Goal: Task Accomplishment & Management: Complete application form

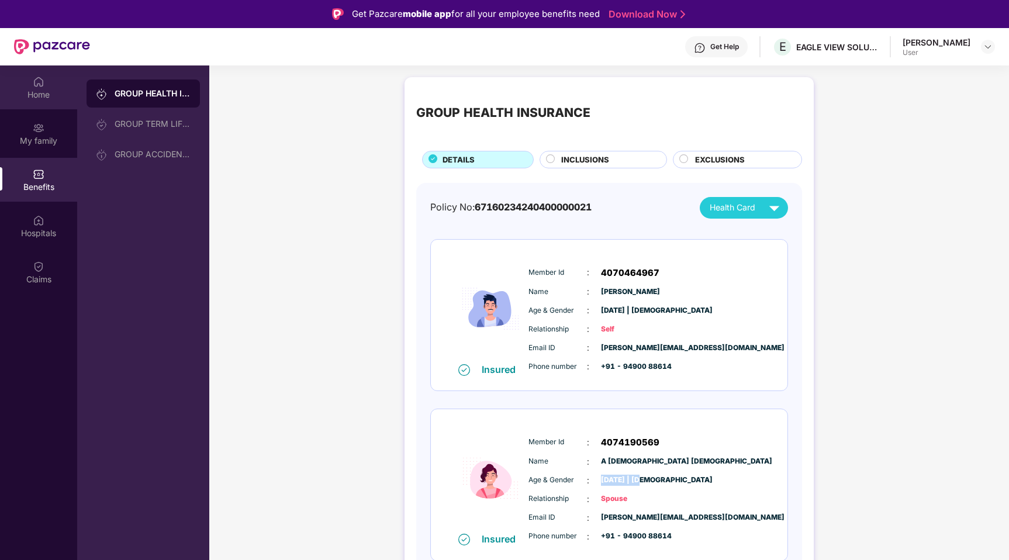
click at [43, 84] on img at bounding box center [39, 82] width 12 height 12
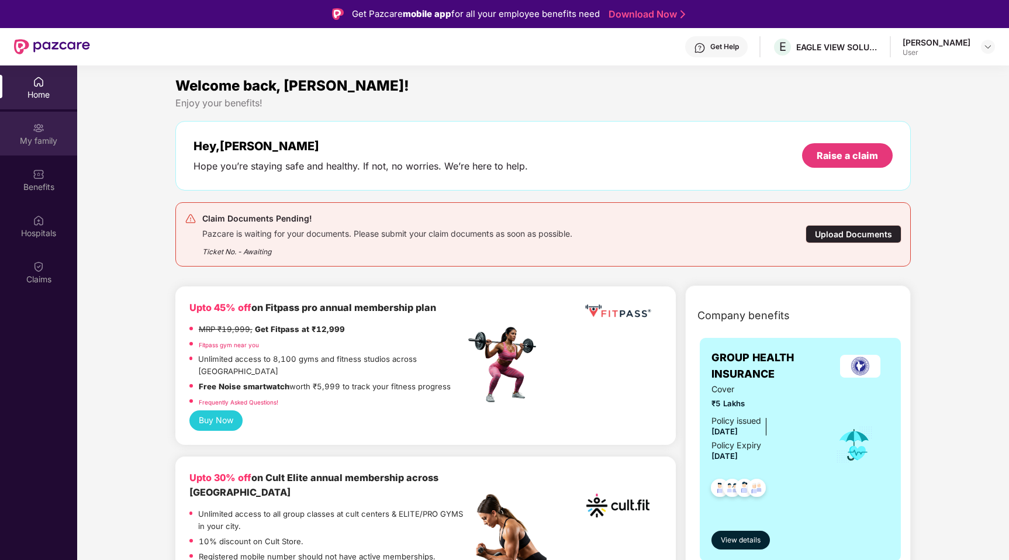
click at [29, 131] on div "My family" at bounding box center [38, 134] width 77 height 44
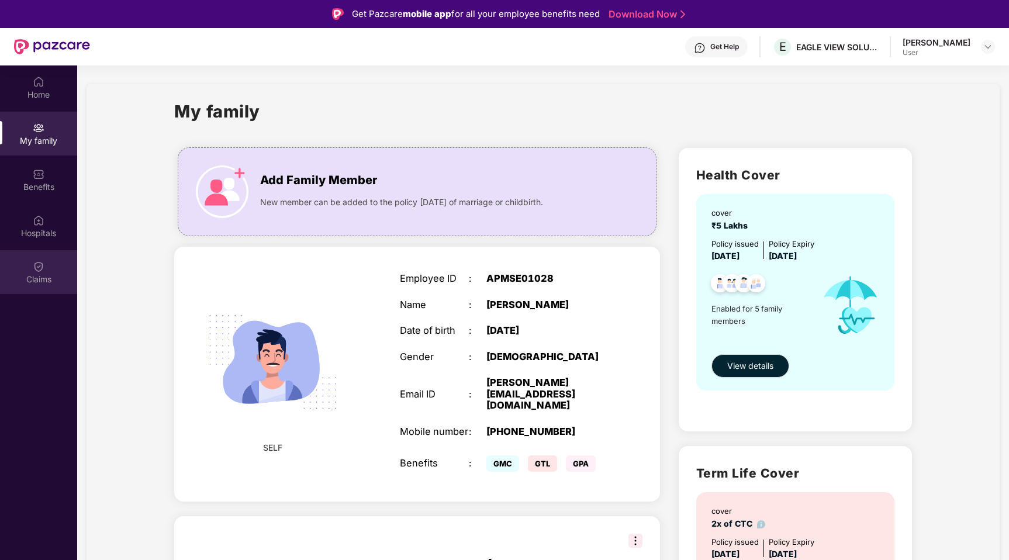
click at [39, 258] on div "Claims" at bounding box center [38, 272] width 77 height 44
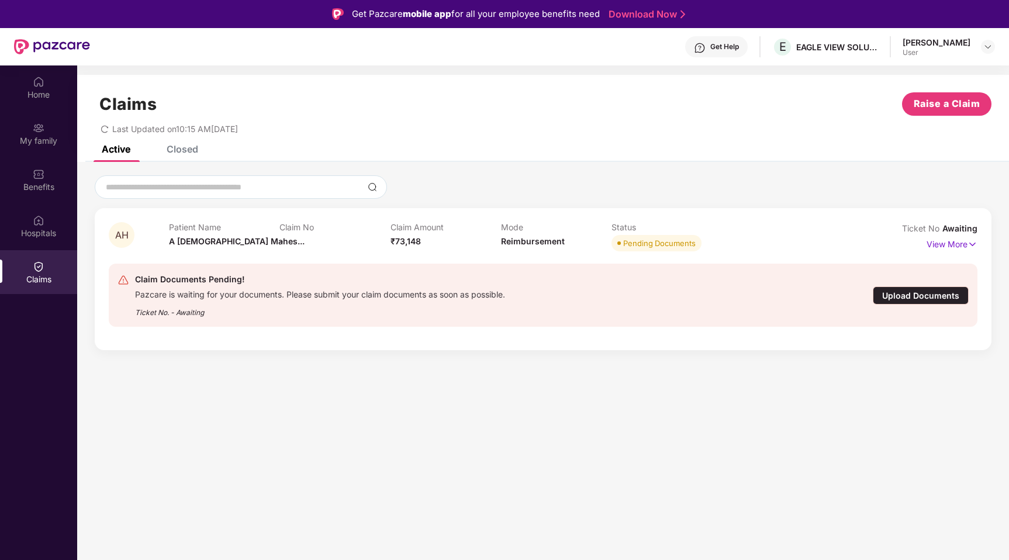
click at [916, 300] on div "Upload Documents" at bounding box center [921, 295] width 96 height 18
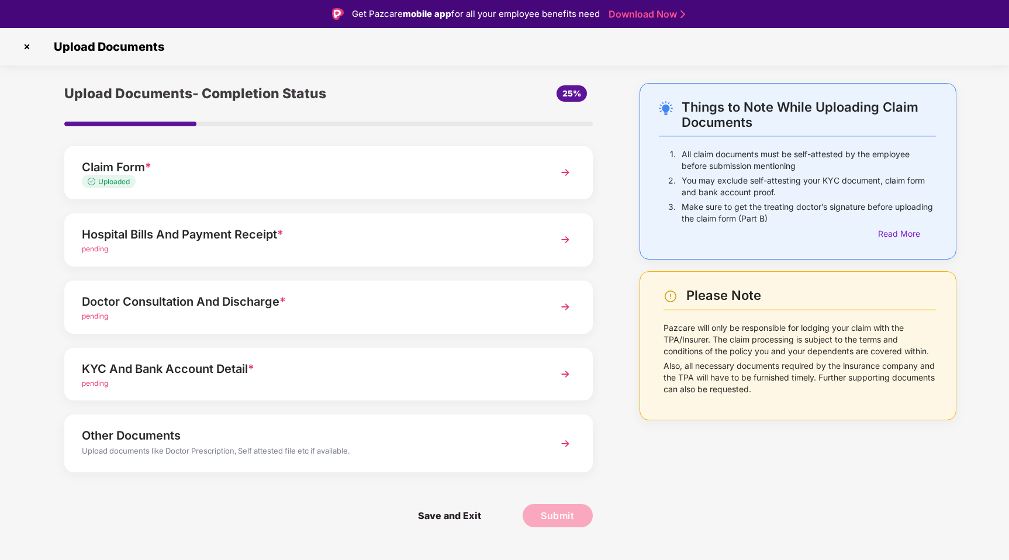
click at [399, 241] on div "Hospital Bills And Payment Receipt *" at bounding box center [308, 234] width 452 height 19
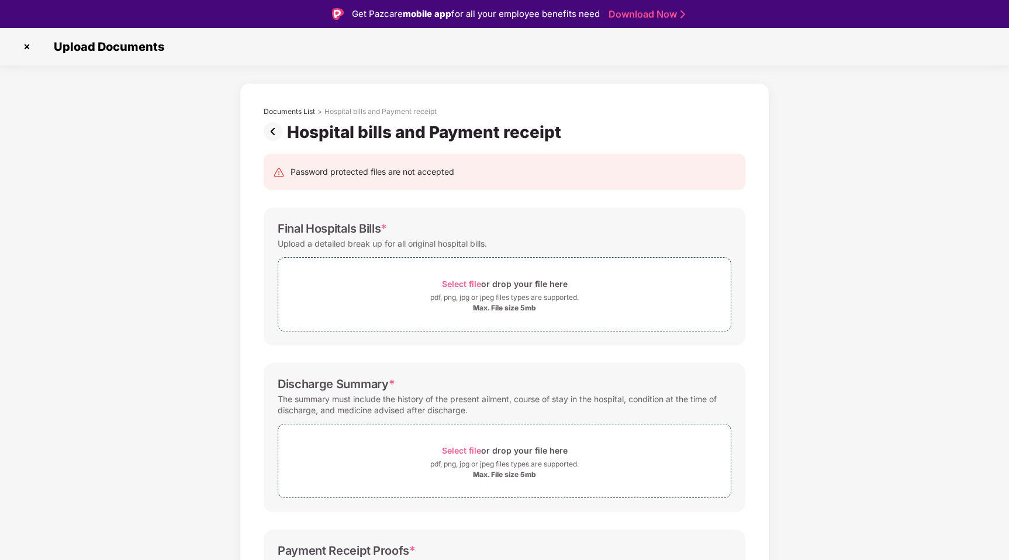
click at [361, 229] on div "Final Hospitals Bills *" at bounding box center [332, 228] width 109 height 14
click at [527, 312] on div "Max. File size 5mb" at bounding box center [504, 307] width 63 height 9
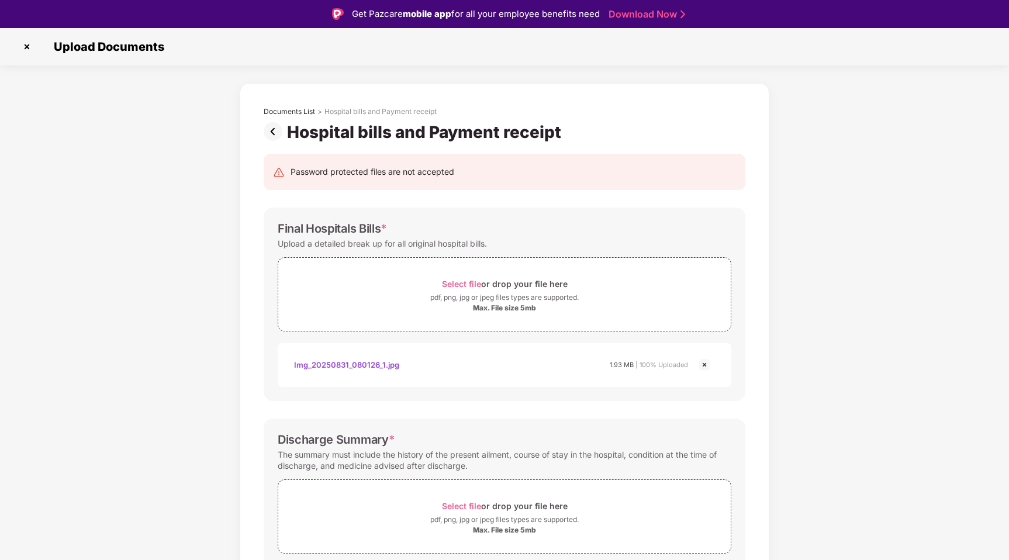
click at [704, 363] on img at bounding box center [704, 365] width 14 height 14
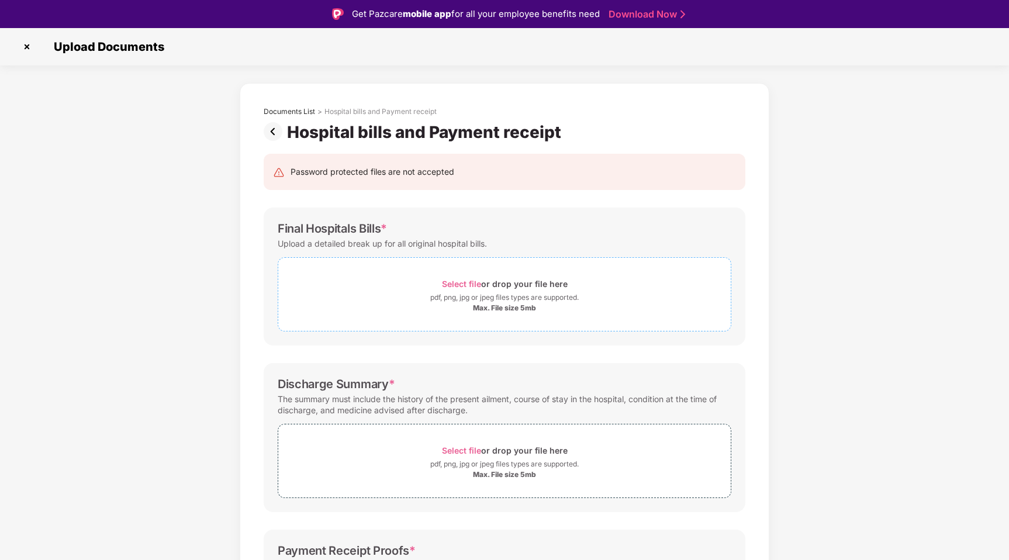
click at [510, 310] on div "Max. File size 5mb" at bounding box center [504, 307] width 63 height 9
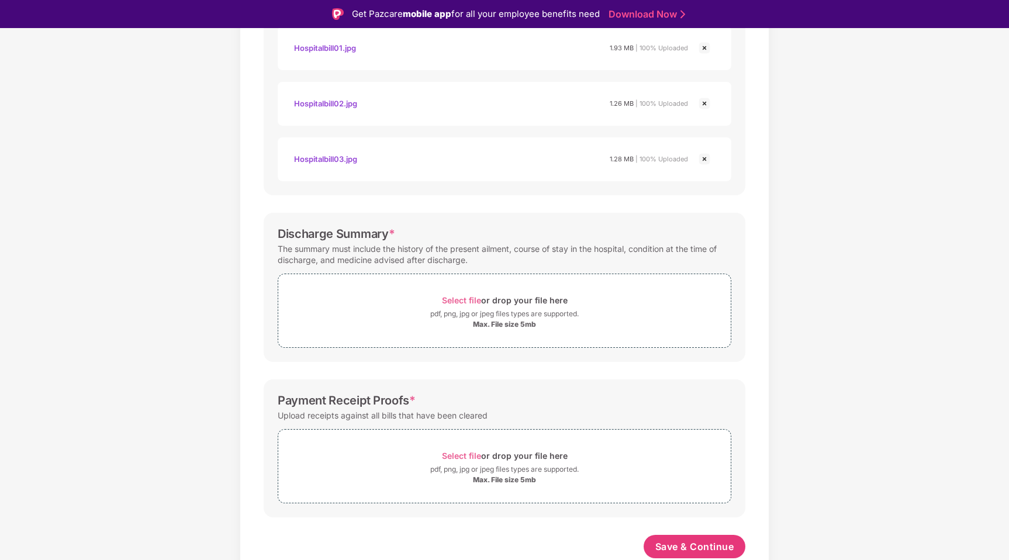
scroll to position [317, 0]
click at [493, 326] on div "Max. File size 5mb" at bounding box center [504, 324] width 63 height 9
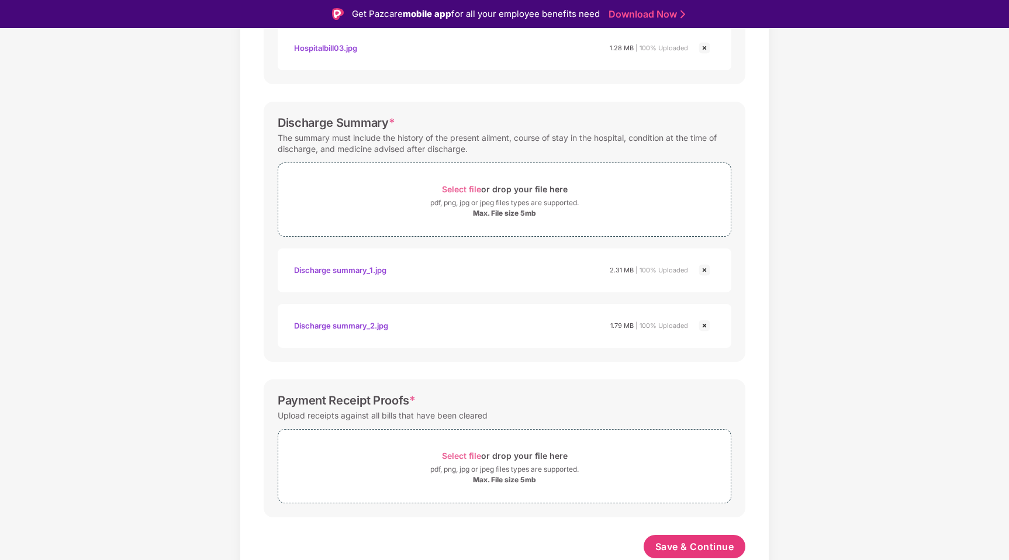
scroll to position [428, 0]
click at [521, 473] on div "pdf, png, jpg or jpeg files types are supported." at bounding box center [504, 469] width 148 height 12
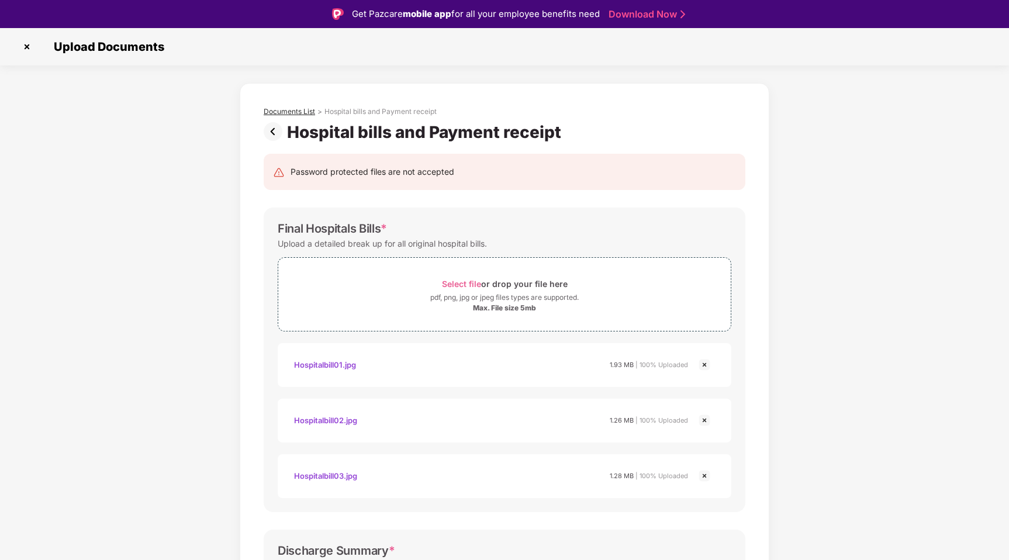
click at [299, 111] on div "Documents List" at bounding box center [289, 111] width 51 height 9
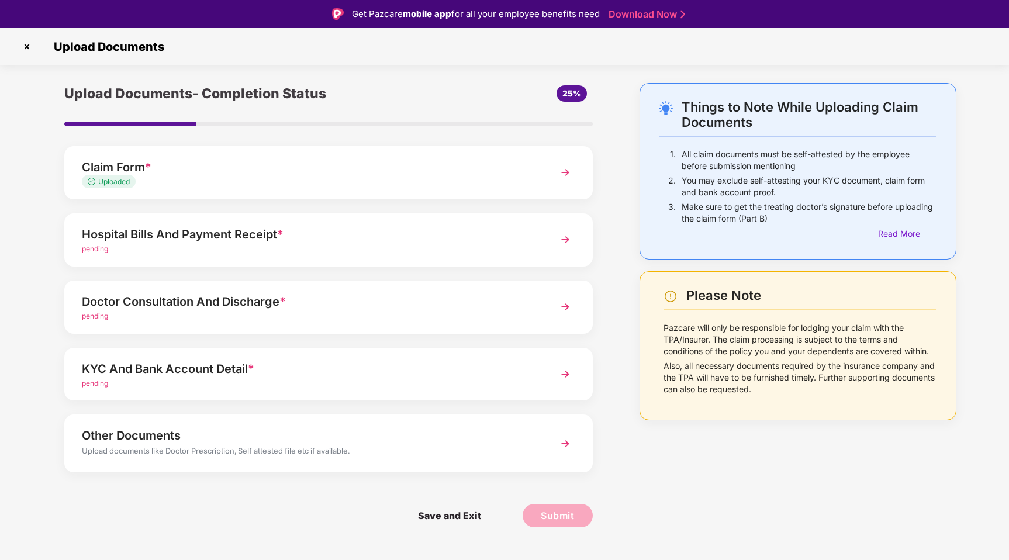
click at [367, 289] on div "Doctor Consultation And Discharge * pending" at bounding box center [328, 307] width 528 height 53
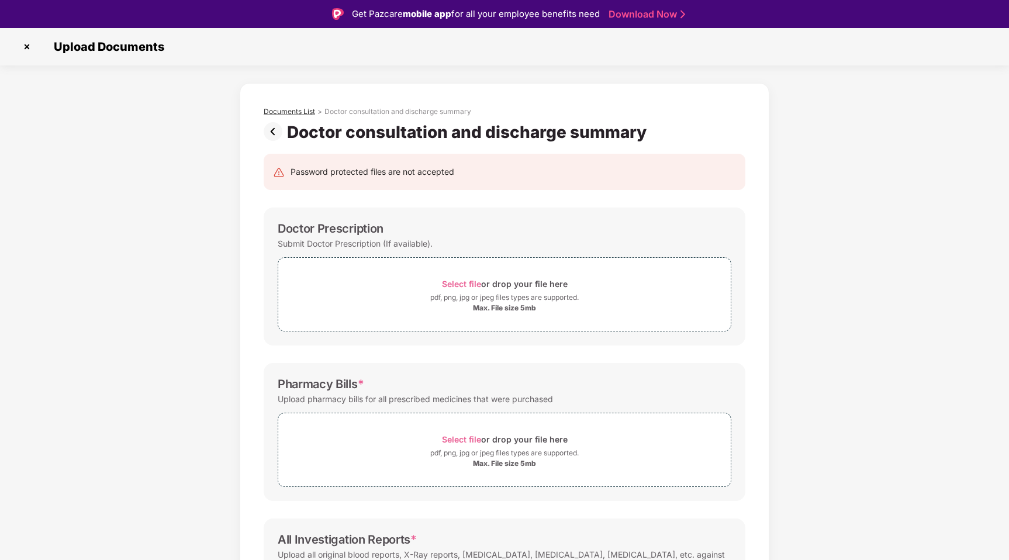
click at [303, 112] on div "Documents List" at bounding box center [289, 111] width 51 height 9
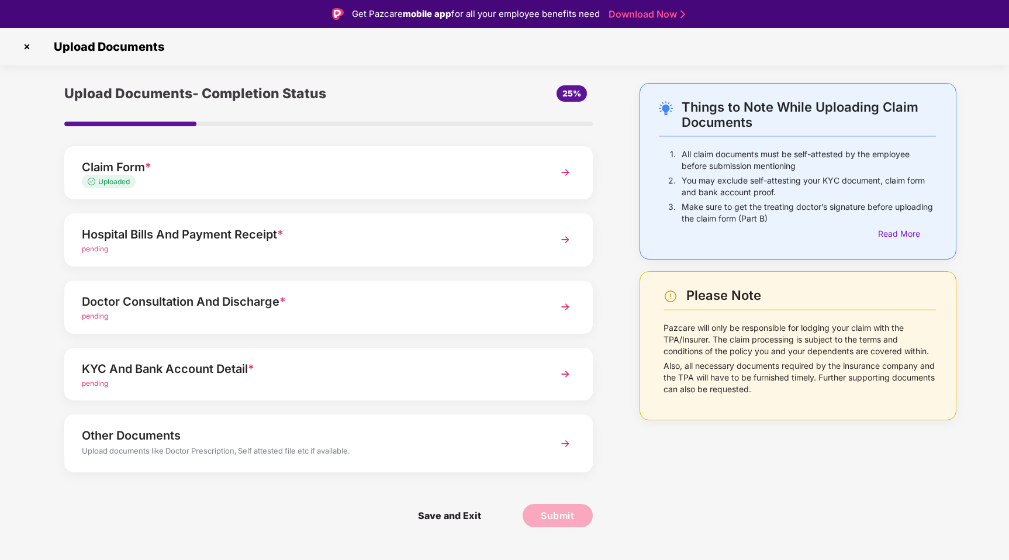
click at [309, 230] on div "Hospital Bills And Payment Receipt *" at bounding box center [308, 234] width 452 height 19
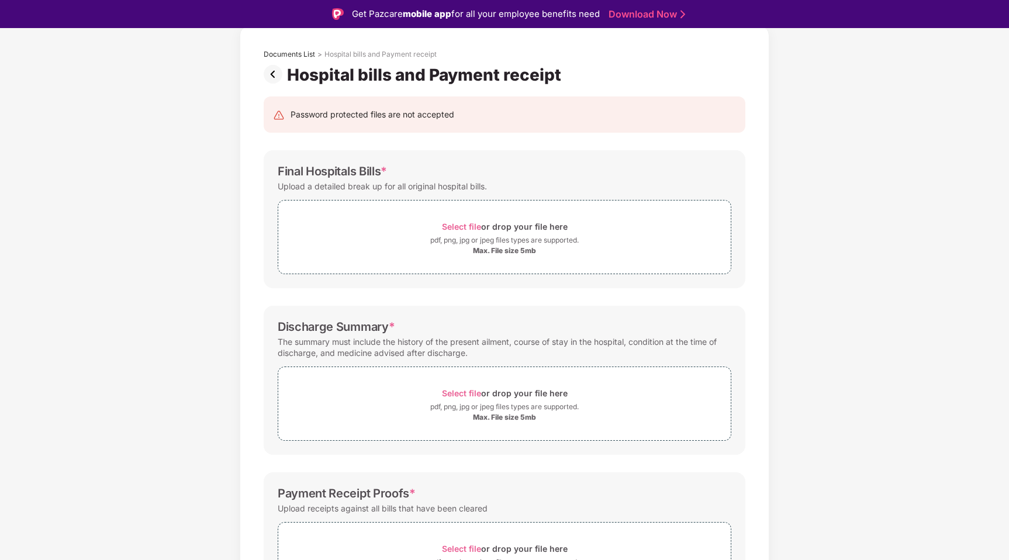
scroll to position [150, 0]
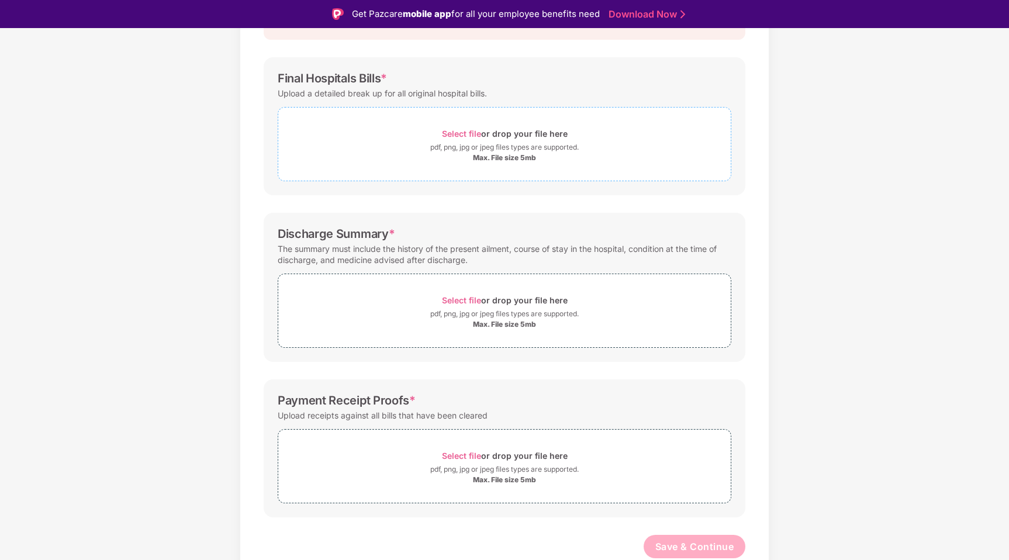
click at [498, 158] on div "Max. File size 5mb" at bounding box center [504, 157] width 63 height 9
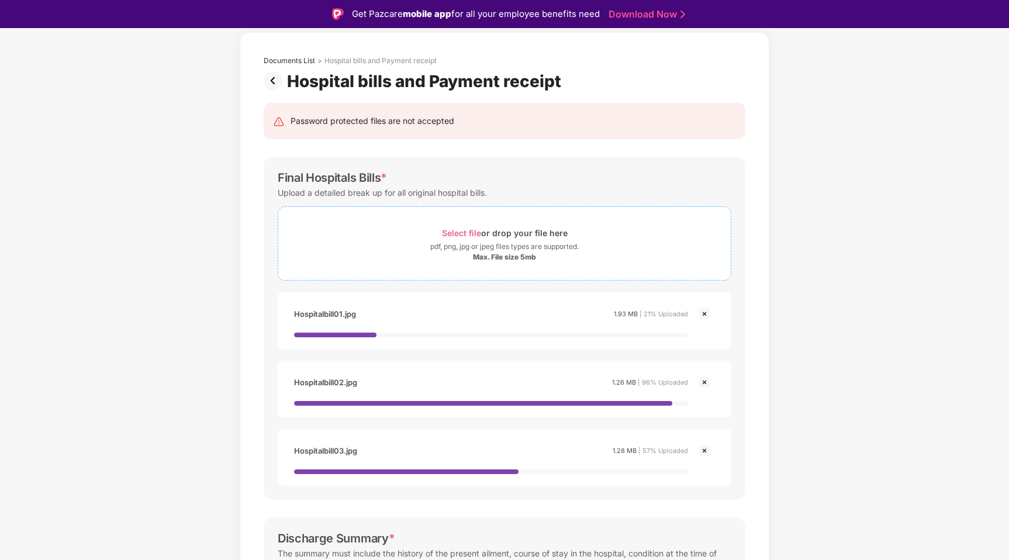
scroll to position [0, 0]
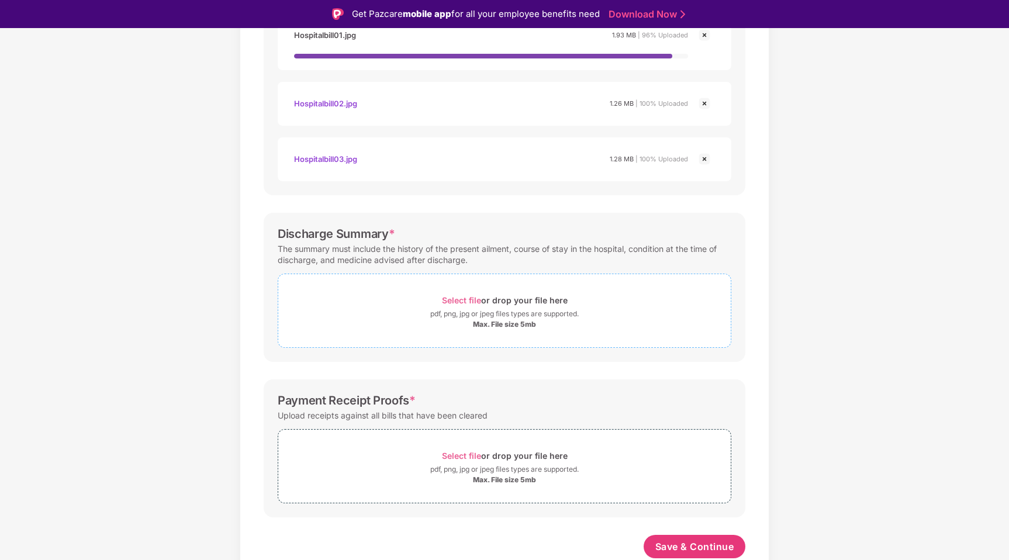
click at [498, 321] on div "Max. File size 5mb" at bounding box center [504, 324] width 63 height 9
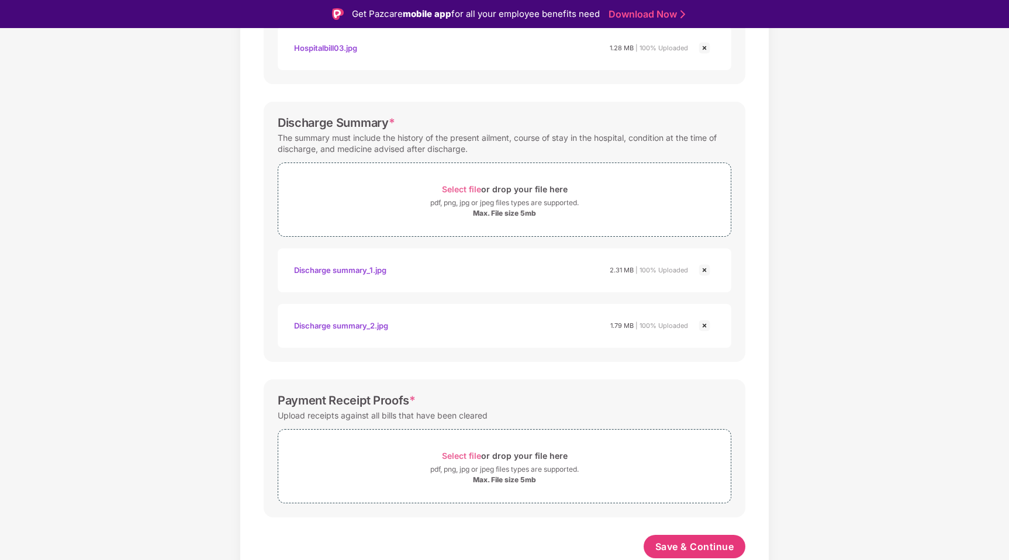
scroll to position [428, 0]
click at [718, 546] on span "Save & Continue" at bounding box center [694, 546] width 79 height 13
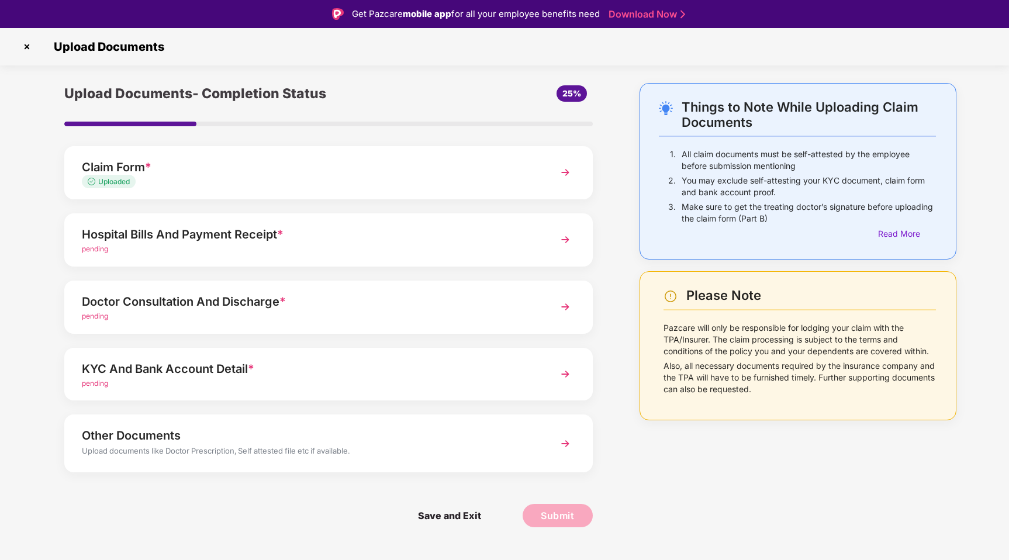
click at [374, 236] on div "Hospital Bills And Payment Receipt *" at bounding box center [308, 234] width 452 height 19
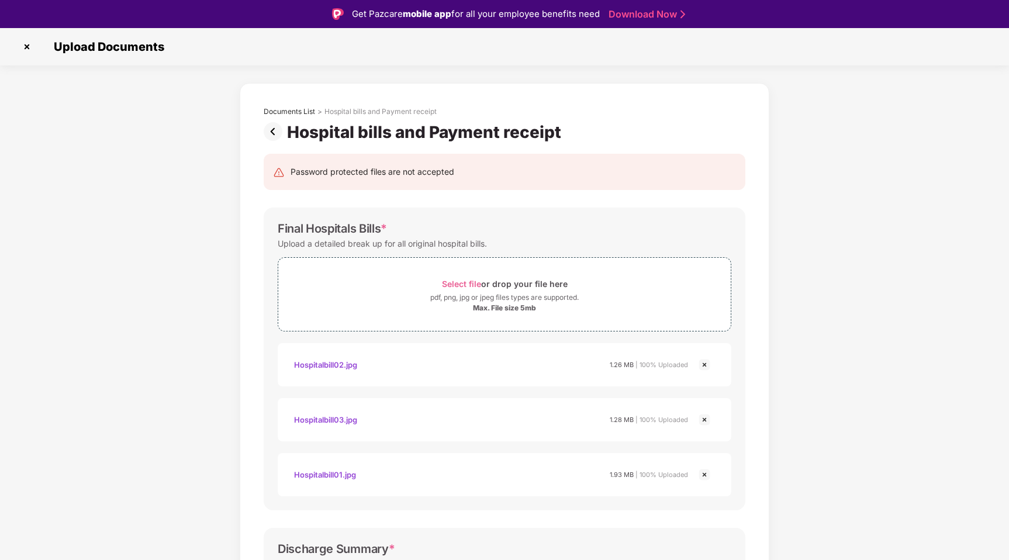
click at [274, 124] on img at bounding box center [275, 131] width 23 height 19
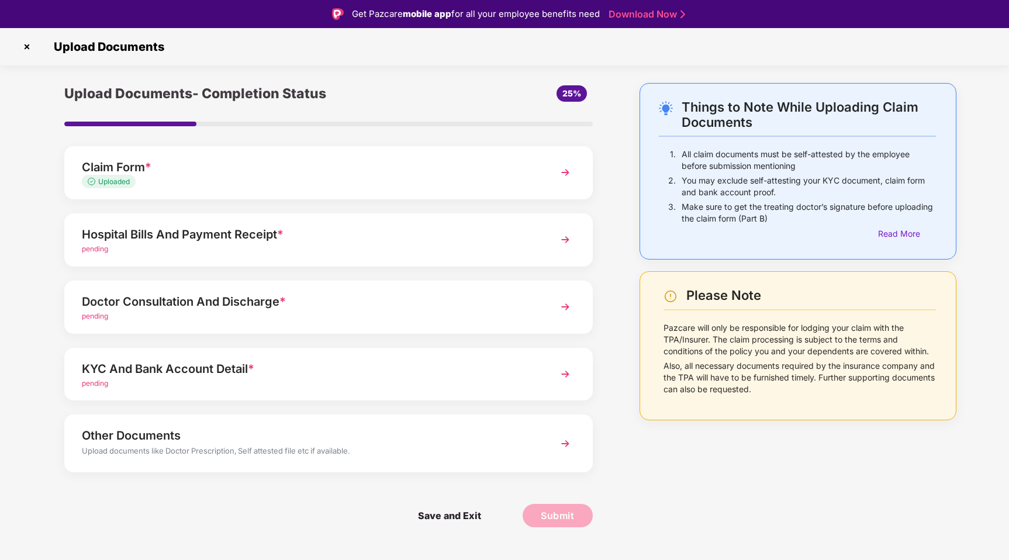
click at [341, 315] on div "pending" at bounding box center [308, 316] width 452 height 11
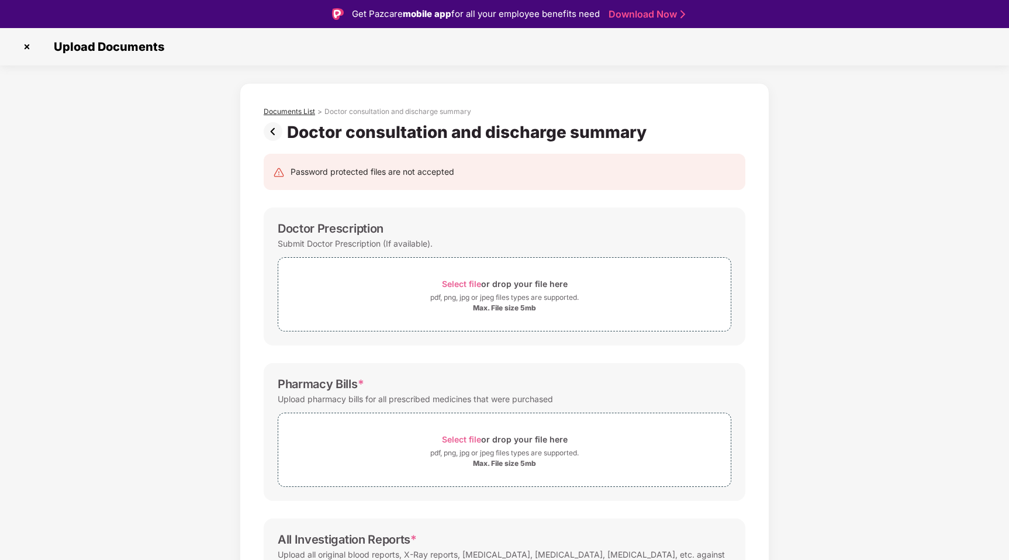
click at [297, 109] on div "Documents List" at bounding box center [289, 111] width 51 height 9
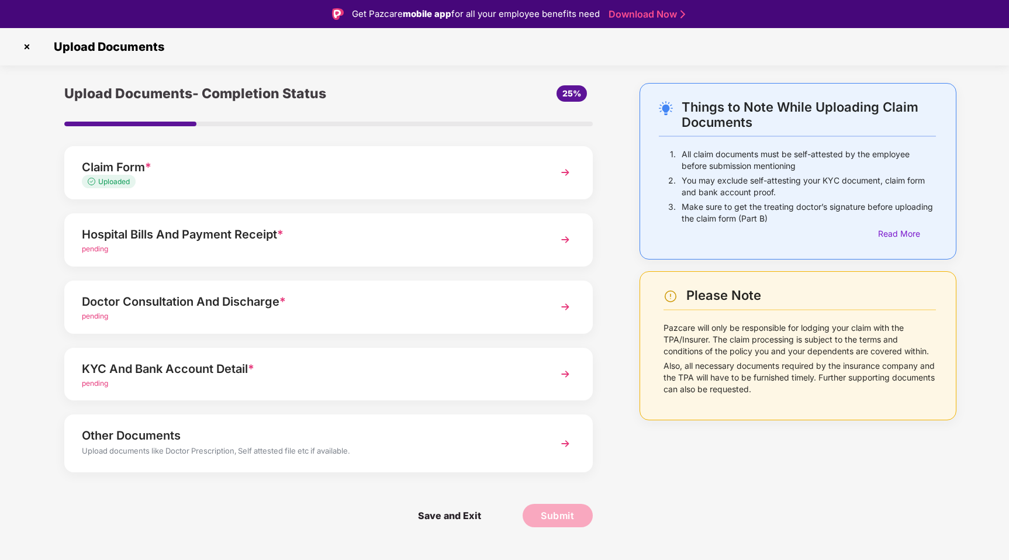
click at [254, 233] on div "Hospital Bills And Payment Receipt *" at bounding box center [308, 234] width 452 height 19
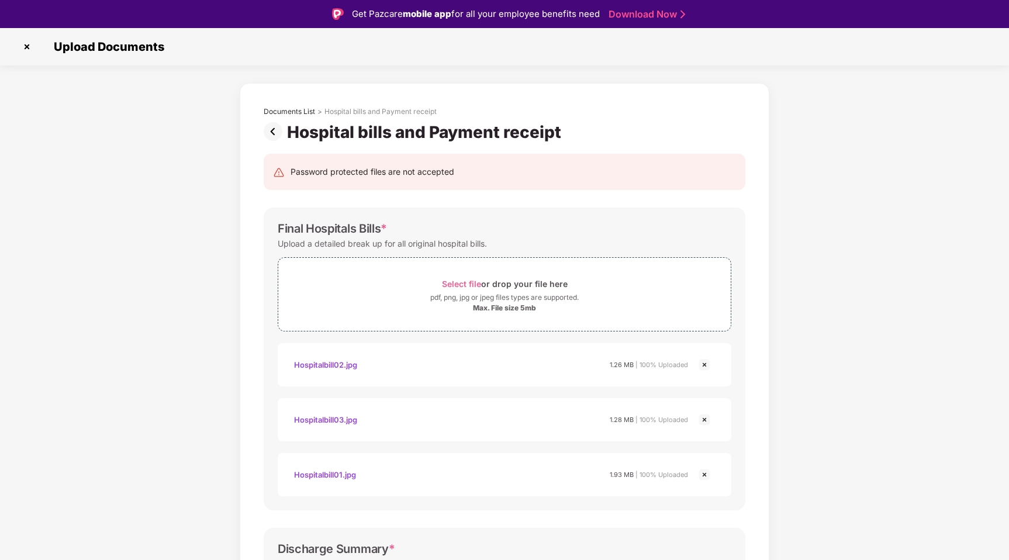
click at [23, 44] on img at bounding box center [27, 46] width 19 height 19
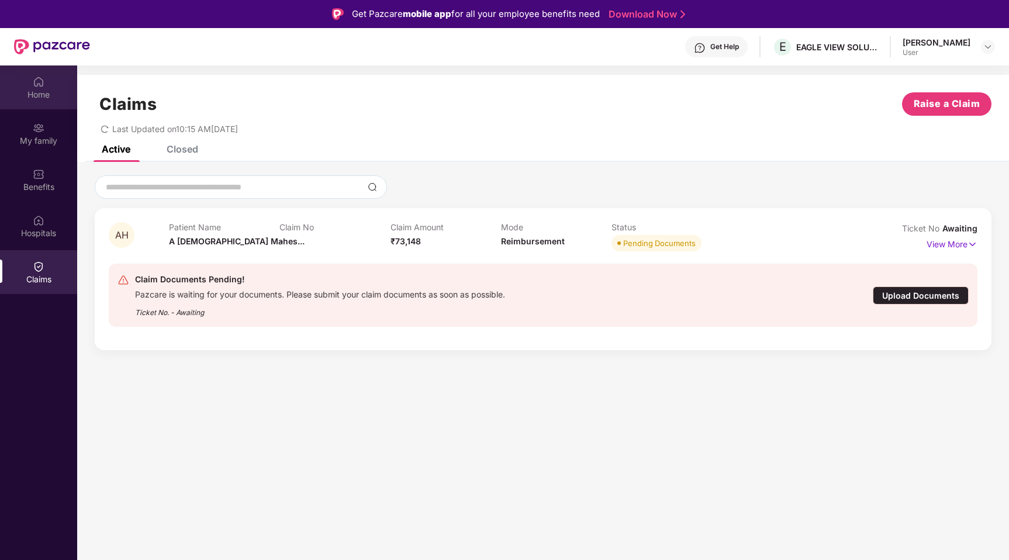
click at [23, 87] on div "Home" at bounding box center [38, 87] width 77 height 44
